Goal: Complete application form

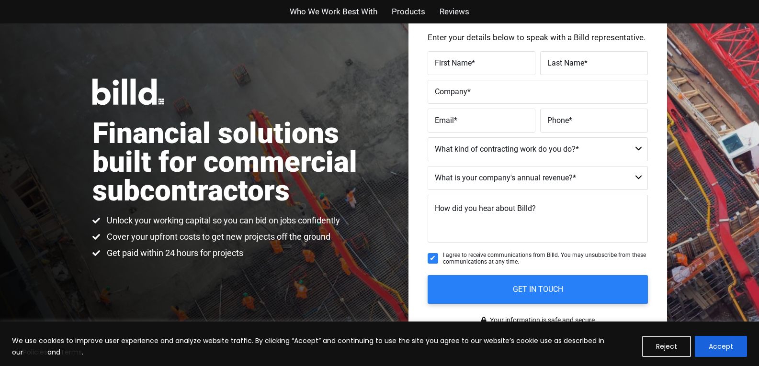
scroll to position [96, 0]
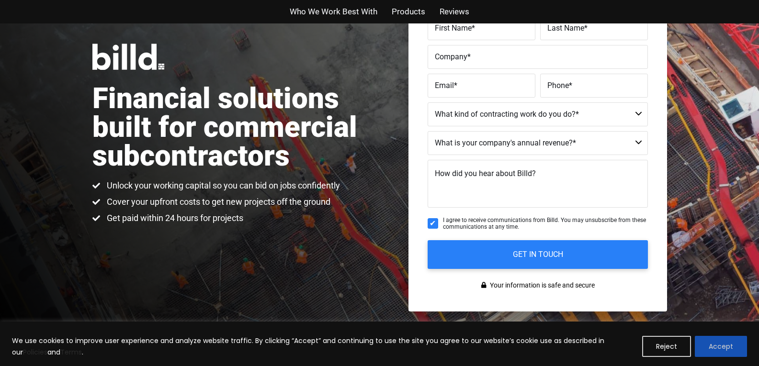
click at [733, 343] on button "Accept" at bounding box center [721, 346] width 52 height 21
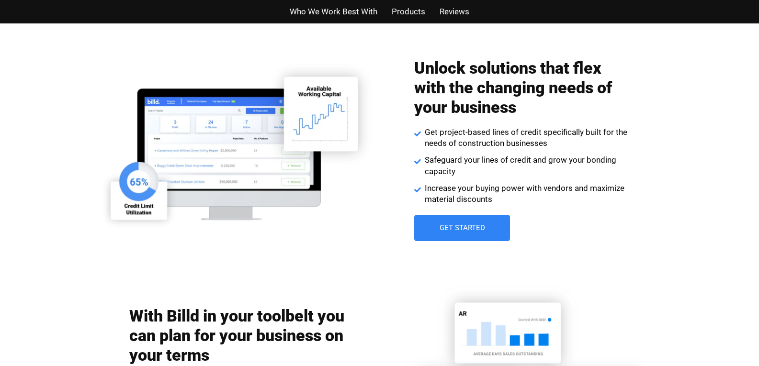
scroll to position [1340, 0]
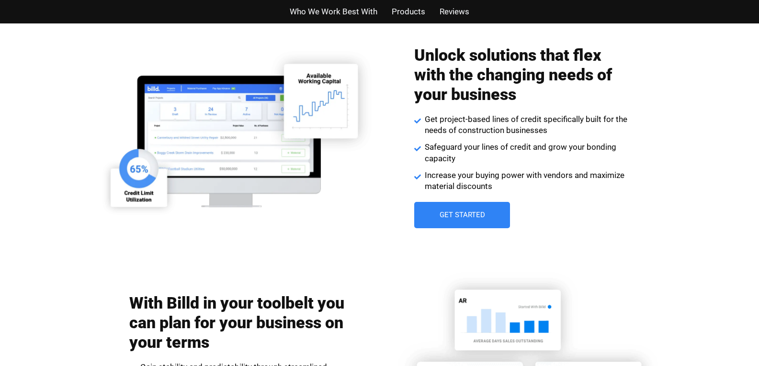
drag, startPoint x: 452, startPoint y: 213, endPoint x: 467, endPoint y: 197, distance: 21.7
click at [452, 213] on span "Get Started" at bounding box center [461, 215] width 45 height 7
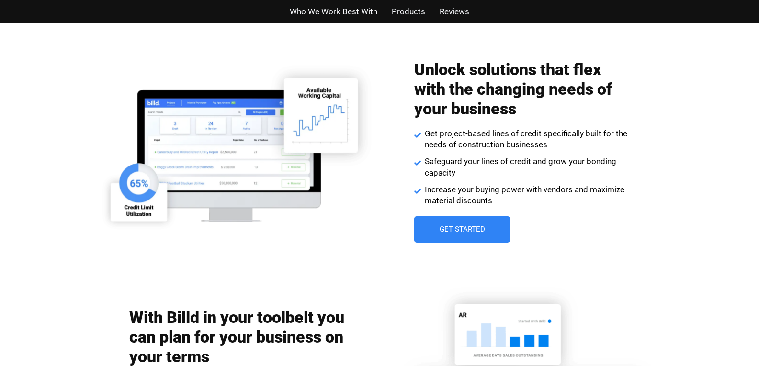
scroll to position [1340, 0]
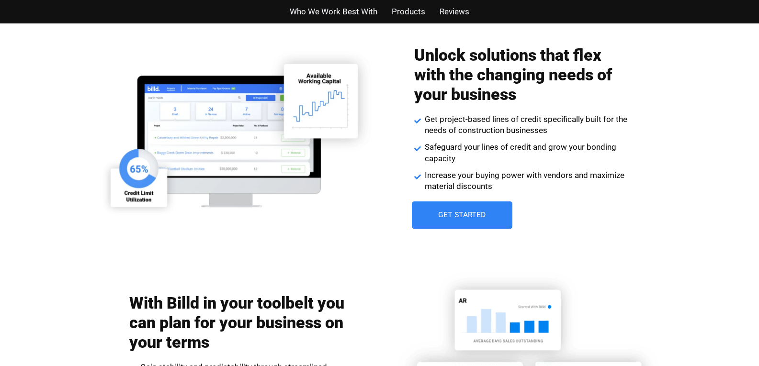
click at [466, 207] on link "Get Started" at bounding box center [462, 216] width 101 height 28
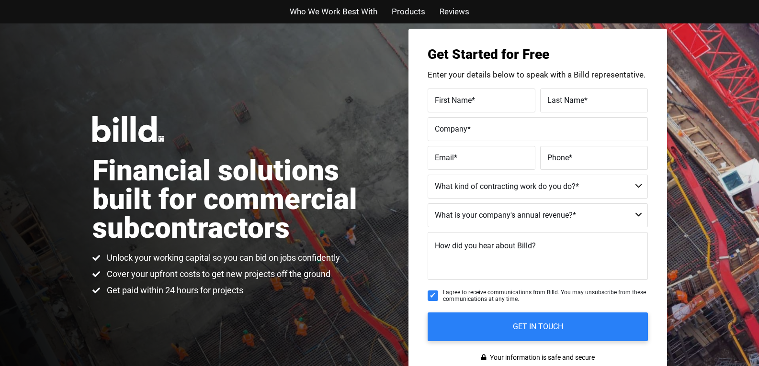
scroll to position [0, 0]
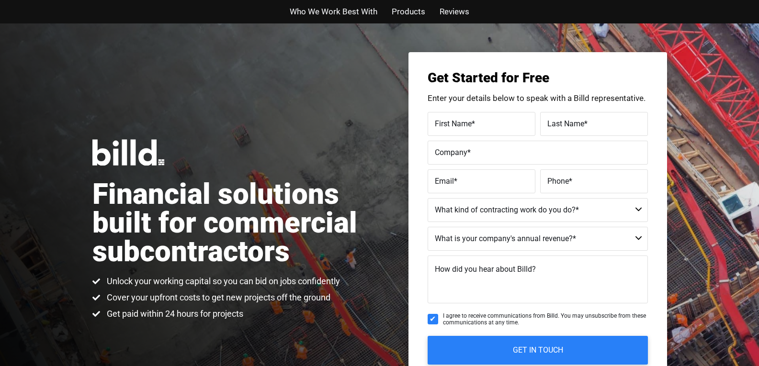
click at [430, 318] on input "I agree to receive communications from Billd. You may unsubscribe from these co…" at bounding box center [432, 319] width 11 height 11
checkbox input "false"
